Goal: Navigation & Orientation: Find specific page/section

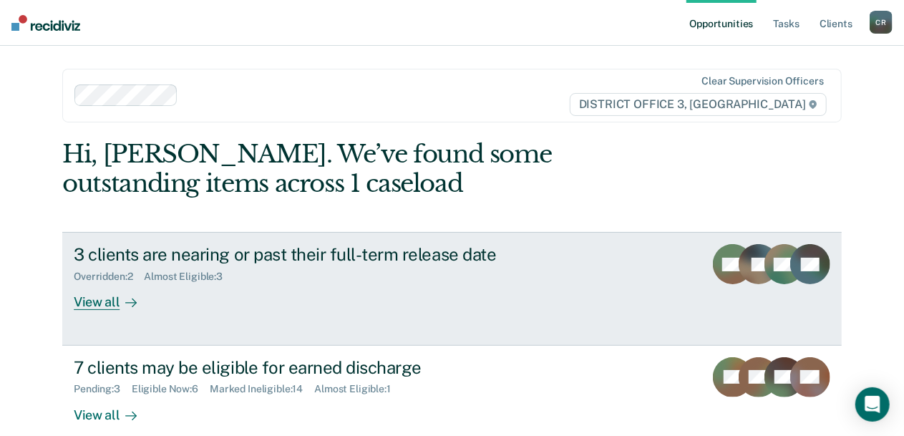
click at [614, 271] on link "3 clients are nearing or past their full-term release date Overridden : 2 Almos…" at bounding box center [452, 288] width 780 height 113
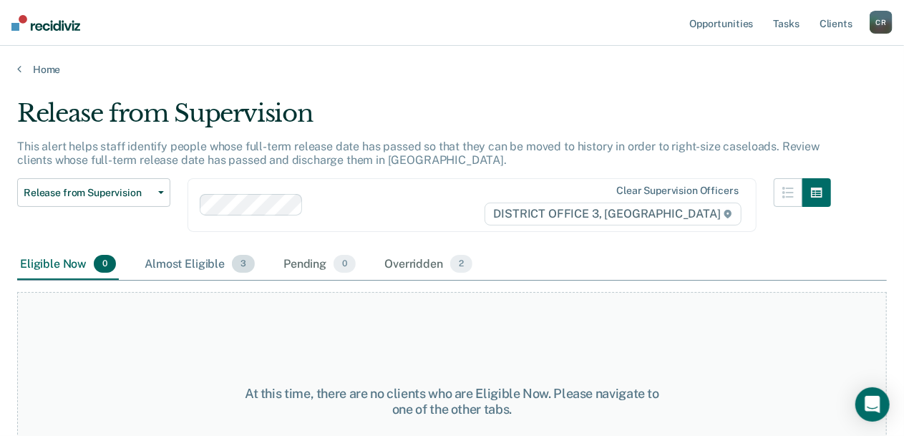
click at [213, 267] on div "Almost Eligible 3" at bounding box center [200, 265] width 116 height 32
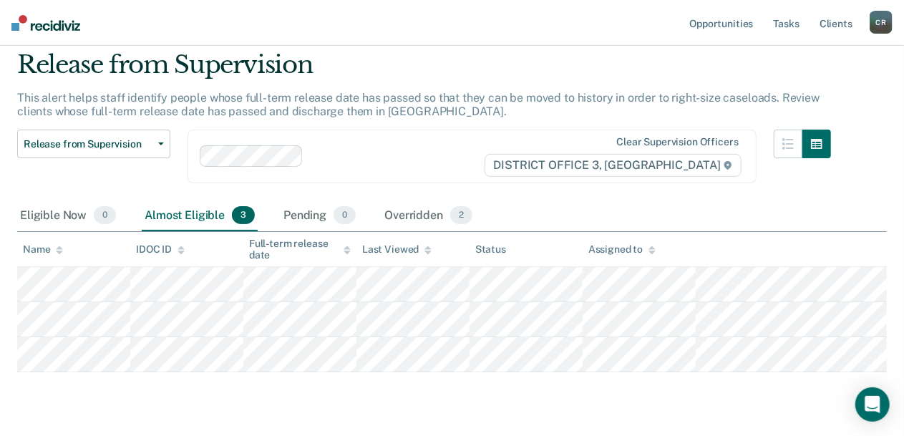
scroll to position [72, 0]
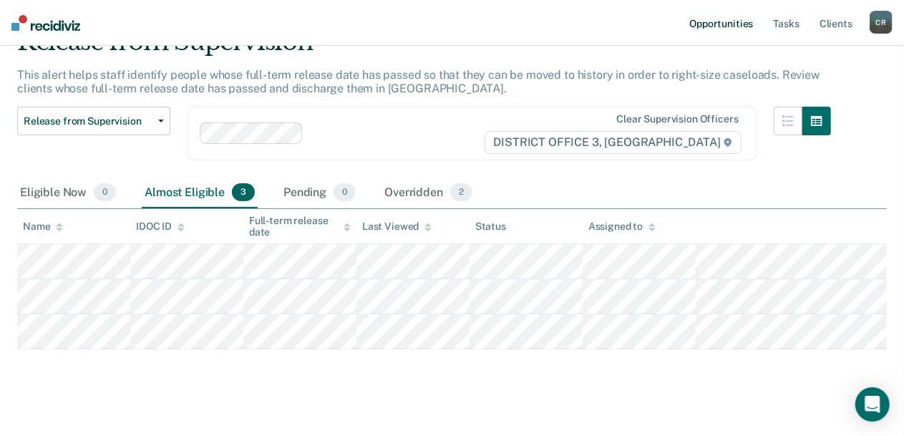
click at [740, 24] on link "Opportunities" at bounding box center [721, 23] width 69 height 46
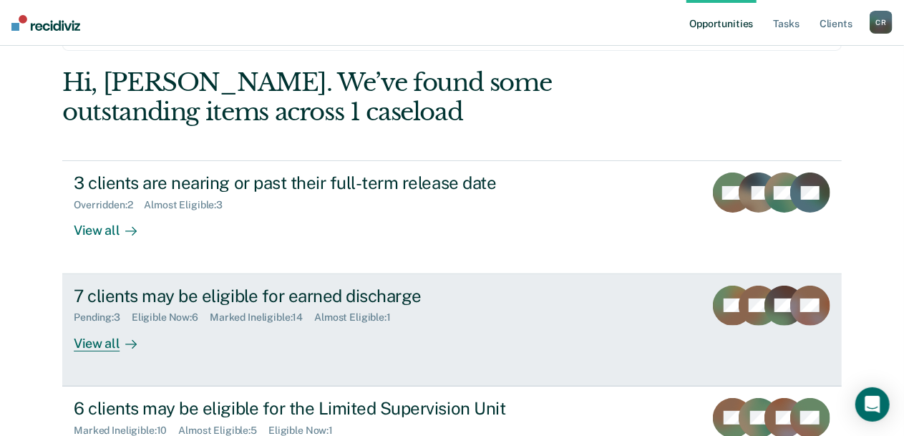
scroll to position [143, 0]
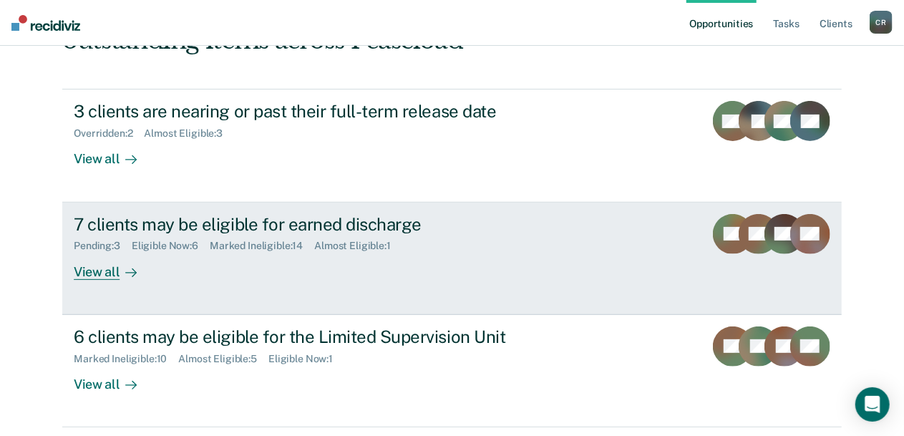
click at [511, 238] on div "Pending : 3 Eligible Now : 6 Marked Ineligible : 14 Almost Eligible : 1" at bounding box center [325, 243] width 503 height 18
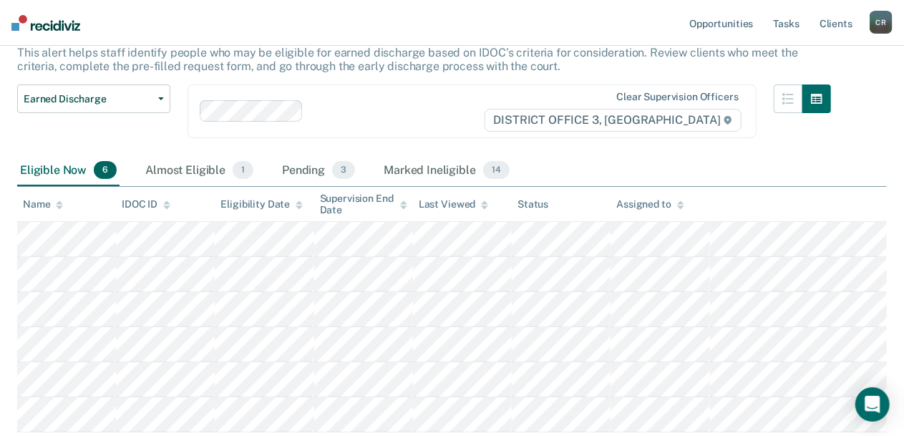
scroll to position [72, 0]
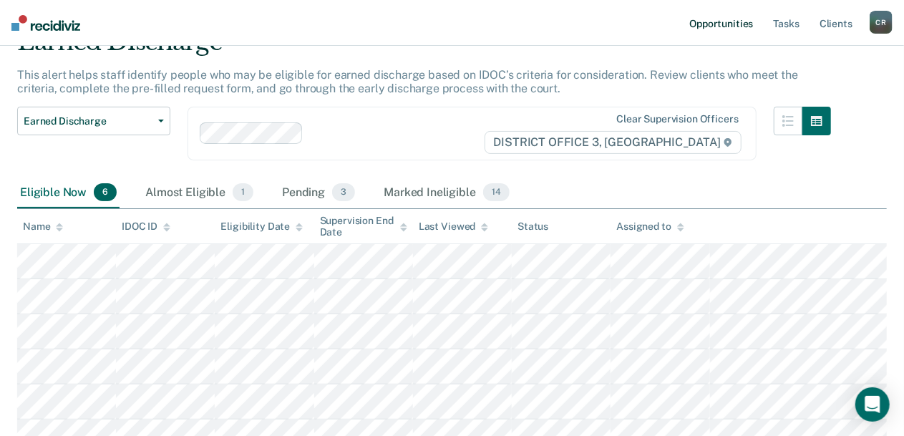
click at [739, 22] on link "Opportunities" at bounding box center [721, 23] width 69 height 46
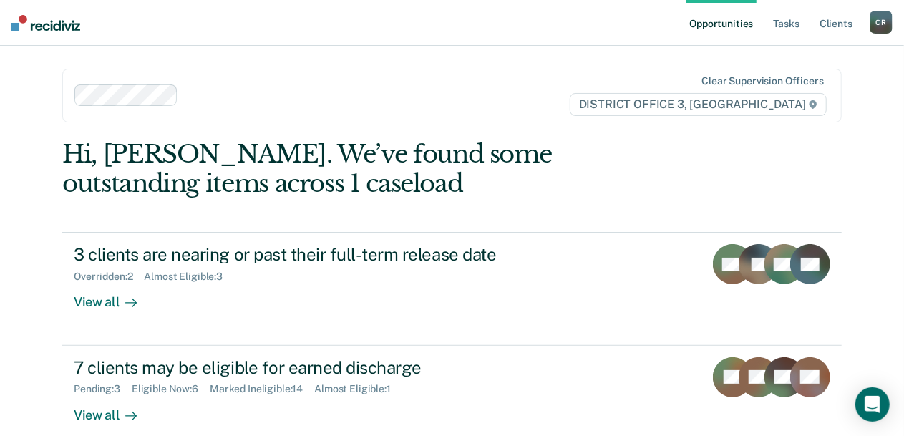
scroll to position [302, 0]
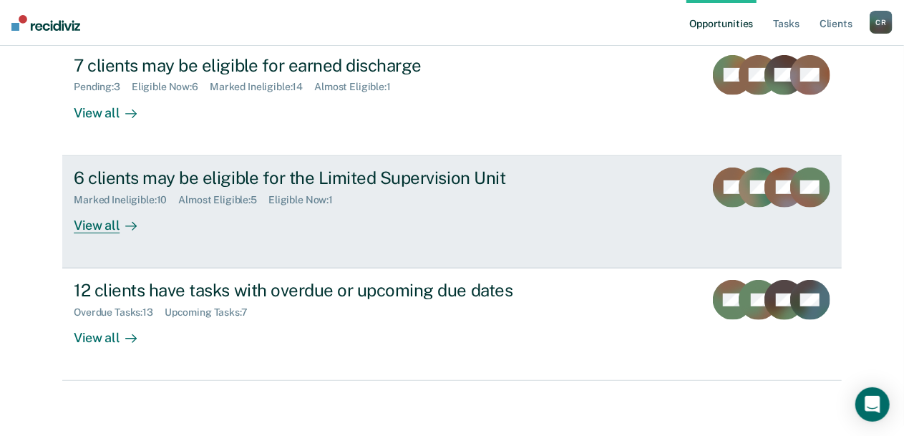
click at [527, 227] on div "6 clients may be eligible for the Limited Supervision Unit Marked Ineligible : …" at bounding box center [342, 201] width 537 height 66
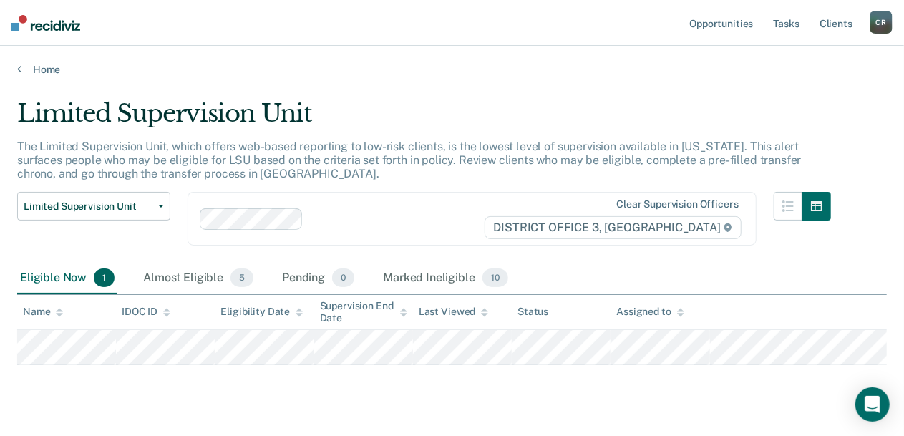
scroll to position [42, 0]
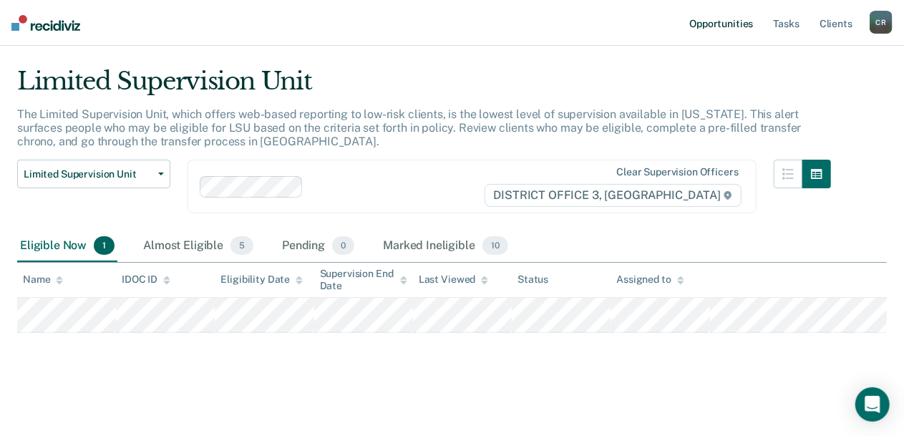
click at [748, 19] on link "Opportunities" at bounding box center [721, 23] width 69 height 46
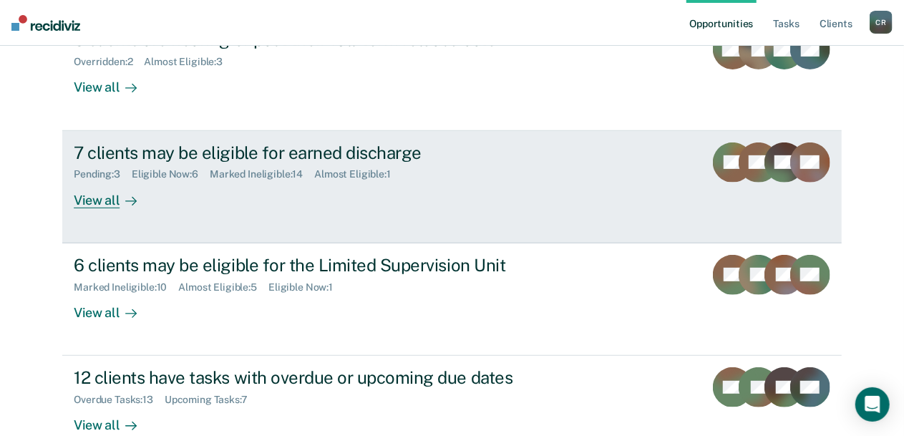
scroll to position [302, 0]
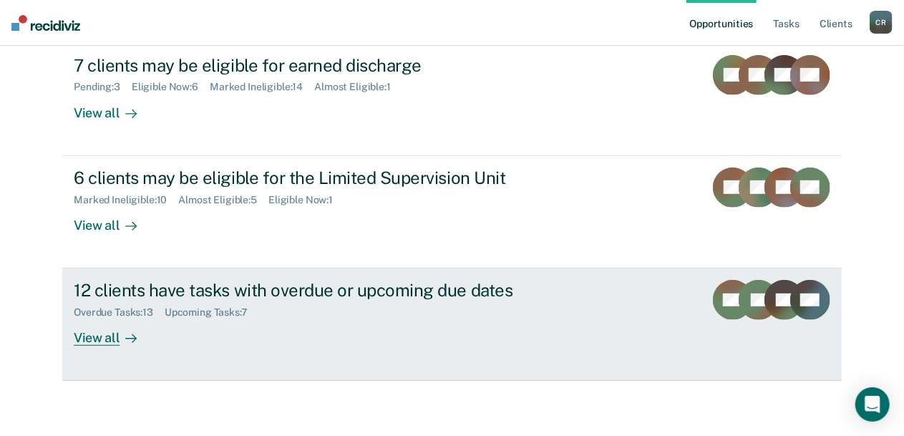
click at [579, 306] on div "12 clients have tasks with overdue or upcoming due dates Overdue Tasks : 13 Upc…" at bounding box center [342, 313] width 537 height 66
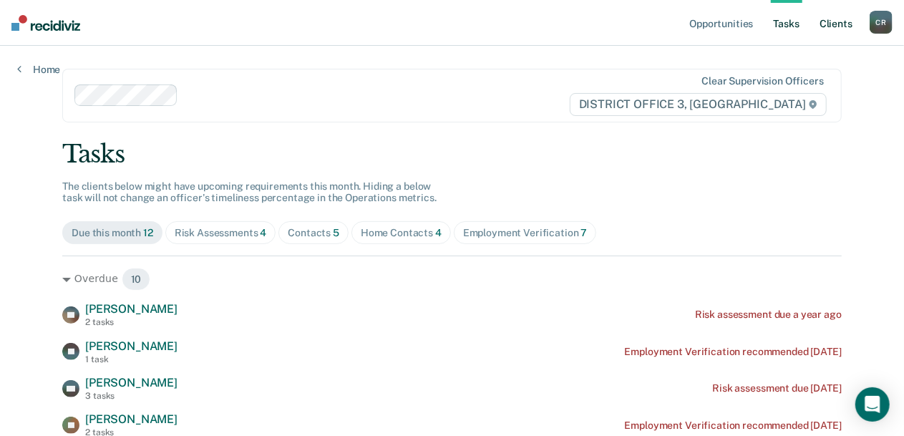
click at [830, 15] on link "Client s" at bounding box center [836, 23] width 39 height 46
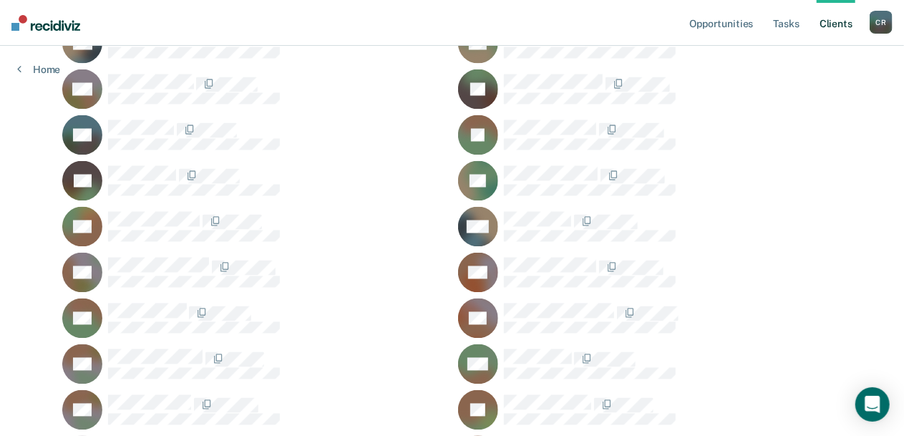
scroll to position [1289, 0]
